Goal: Navigation & Orientation: Find specific page/section

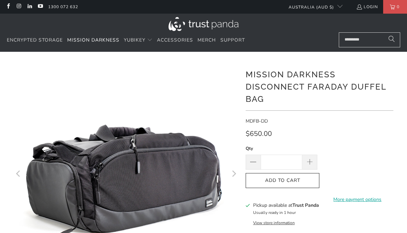
click at [111, 38] on span "Mission Darkness" at bounding box center [93, 40] width 52 height 6
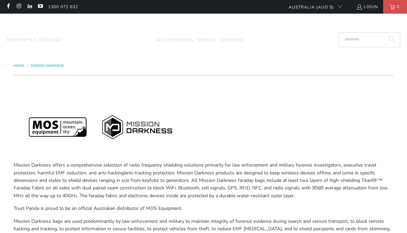
click at [145, 33] on summary "YubiKey" at bounding box center [138, 40] width 29 height 16
click at [146, 34] on summary "YubiKey" at bounding box center [138, 40] width 29 height 16
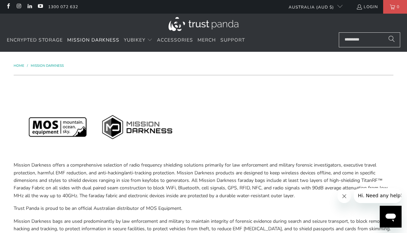
click at [71, 66] on div "Home / Mission Darkness" at bounding box center [204, 66] width 380 height 8
click at [62, 65] on span "Mission Darkness" at bounding box center [47, 65] width 33 height 5
click at [61, 66] on span "Mission Darkness" at bounding box center [47, 65] width 33 height 5
click at [62, 66] on span "Mission Darkness" at bounding box center [47, 65] width 33 height 5
click at [151, 42] on span "Translation missing: en.navigation.header.main_nav" at bounding box center [149, 40] width 5 height 5
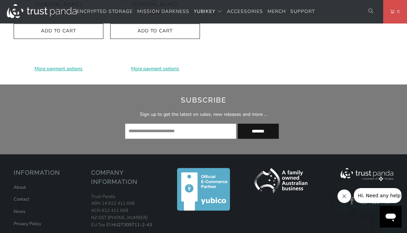
scroll to position [825, 0]
